Goal: Find contact information

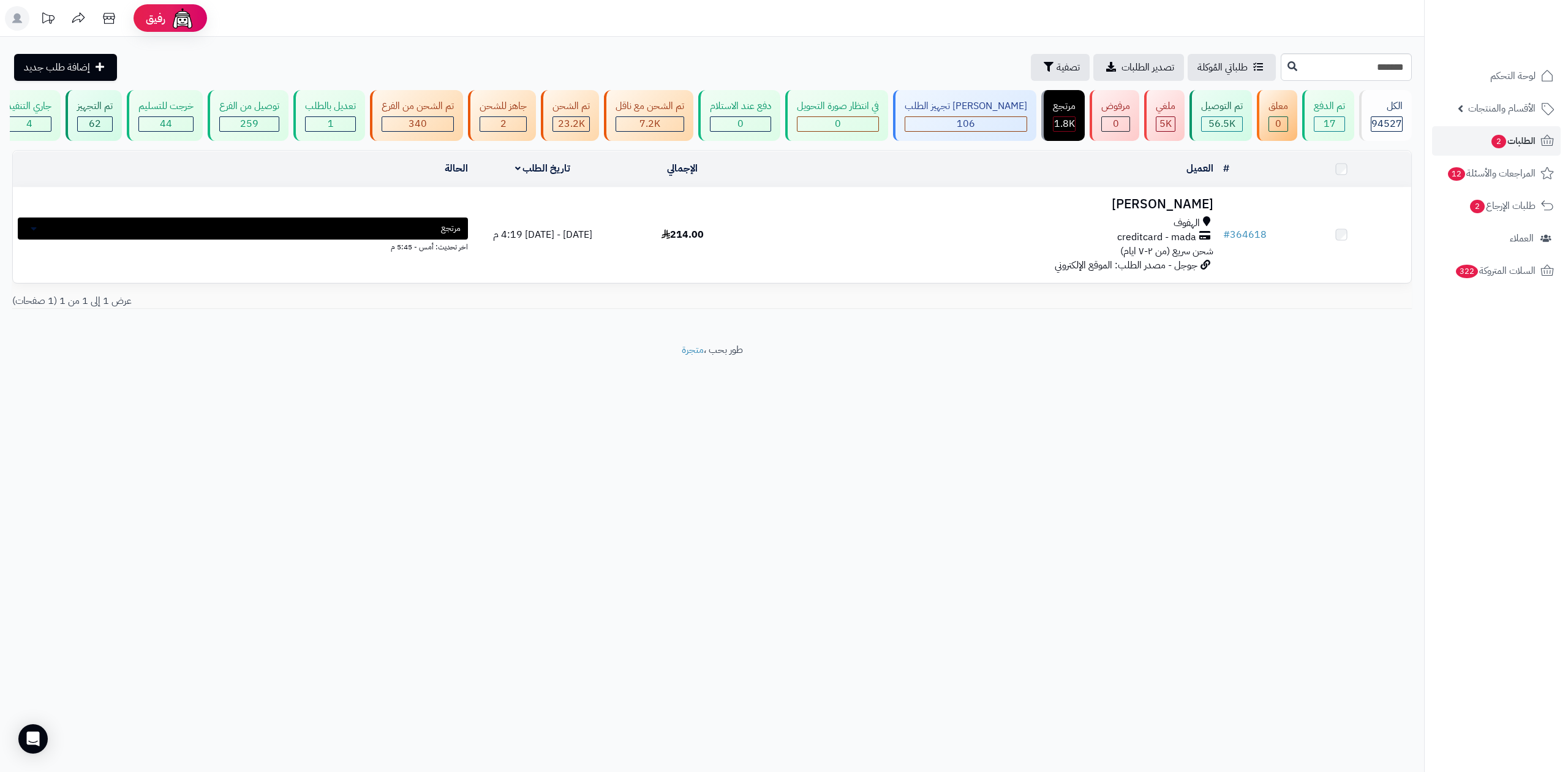
click at [1174, 204] on h3 "[PERSON_NAME]" at bounding box center [985, 203] width 455 height 14
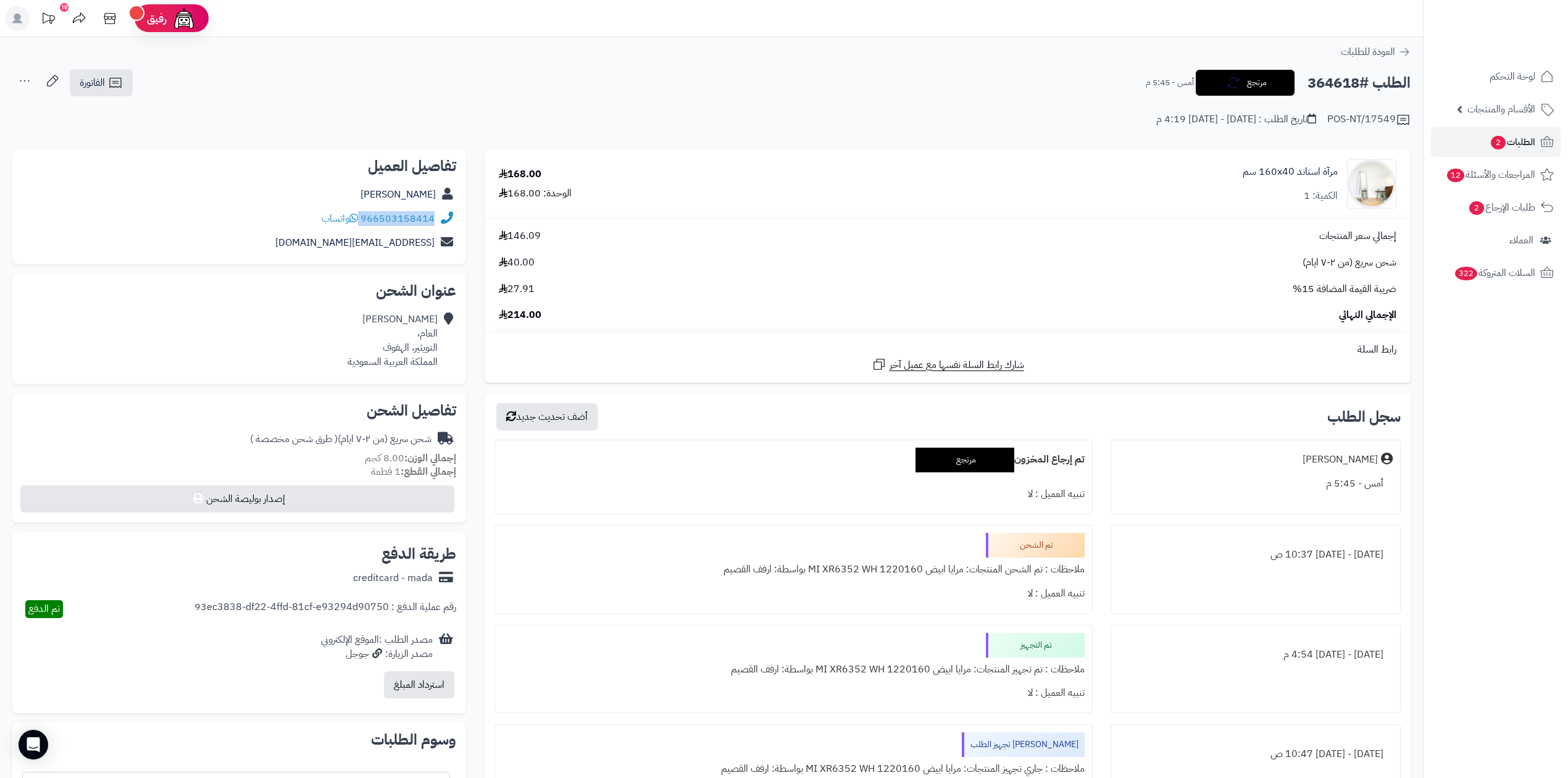
drag, startPoint x: 361, startPoint y: 216, endPoint x: 442, endPoint y: 212, distance: 81.1
click at [442, 212] on div "966503158414 واتساب" at bounding box center [239, 218] width 434 height 24
copy div "966503158414"
